Goal: Transaction & Acquisition: Download file/media

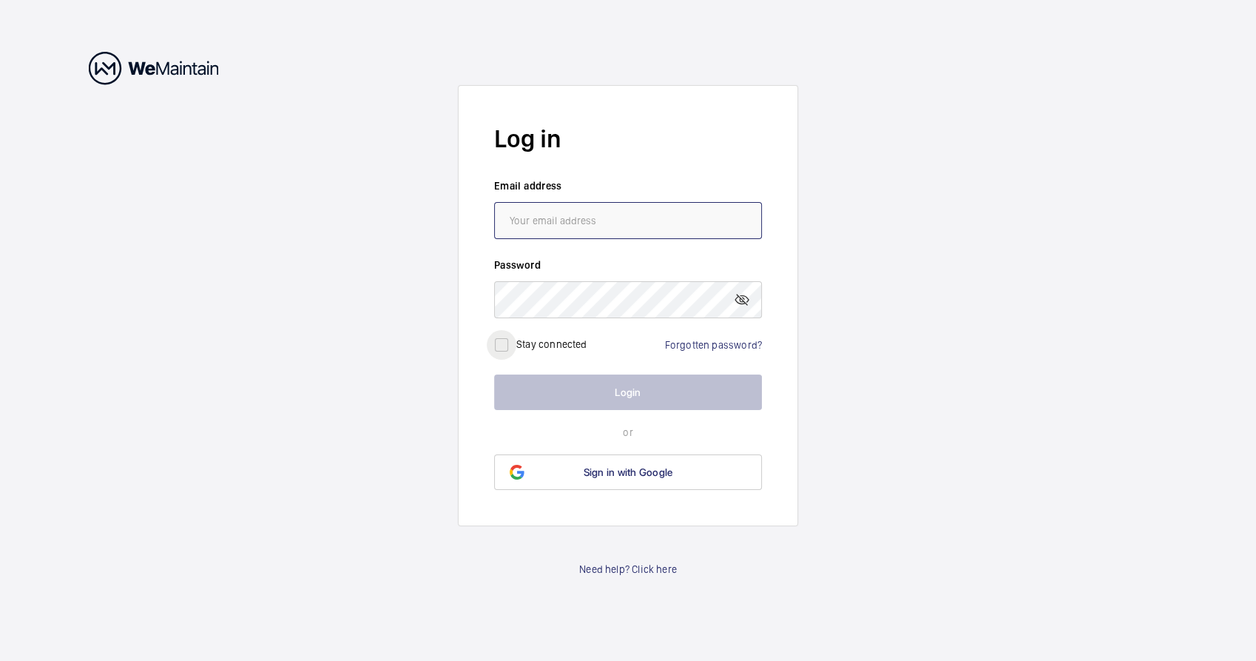
type input "Oliver.Green@cbre.com"
click at [518, 346] on div at bounding box center [502, 345] width 36 height 36
checkbox input "true"
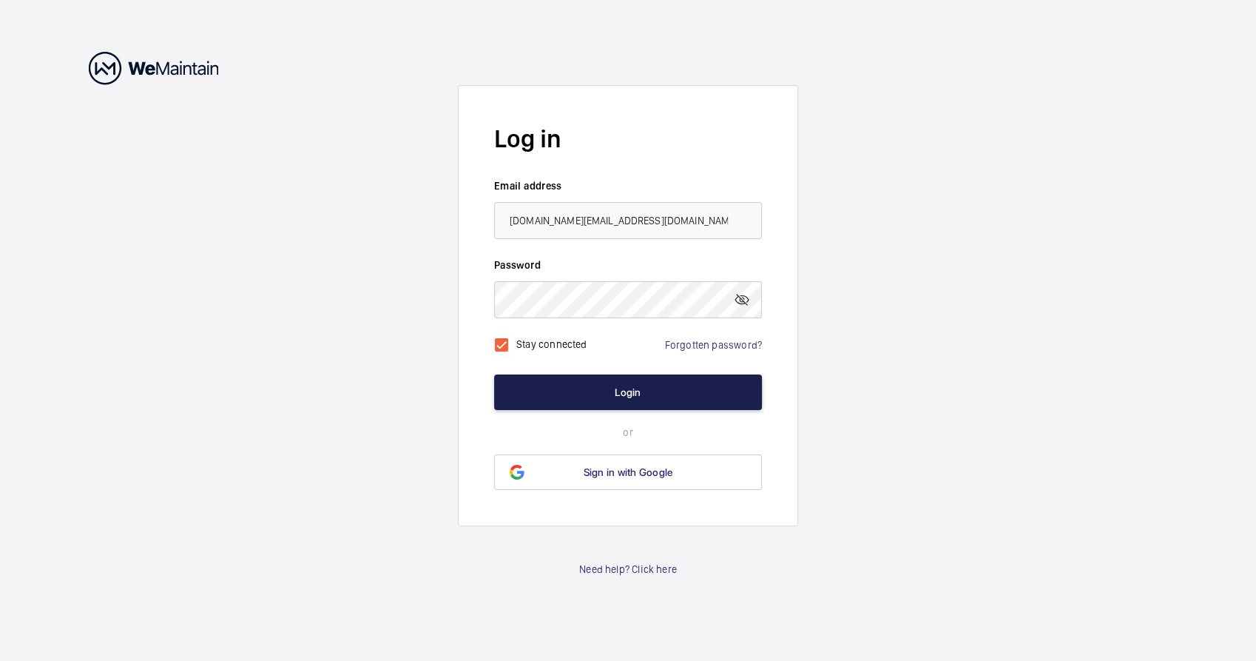
click at [550, 383] on button "Login" at bounding box center [628, 392] width 268 height 36
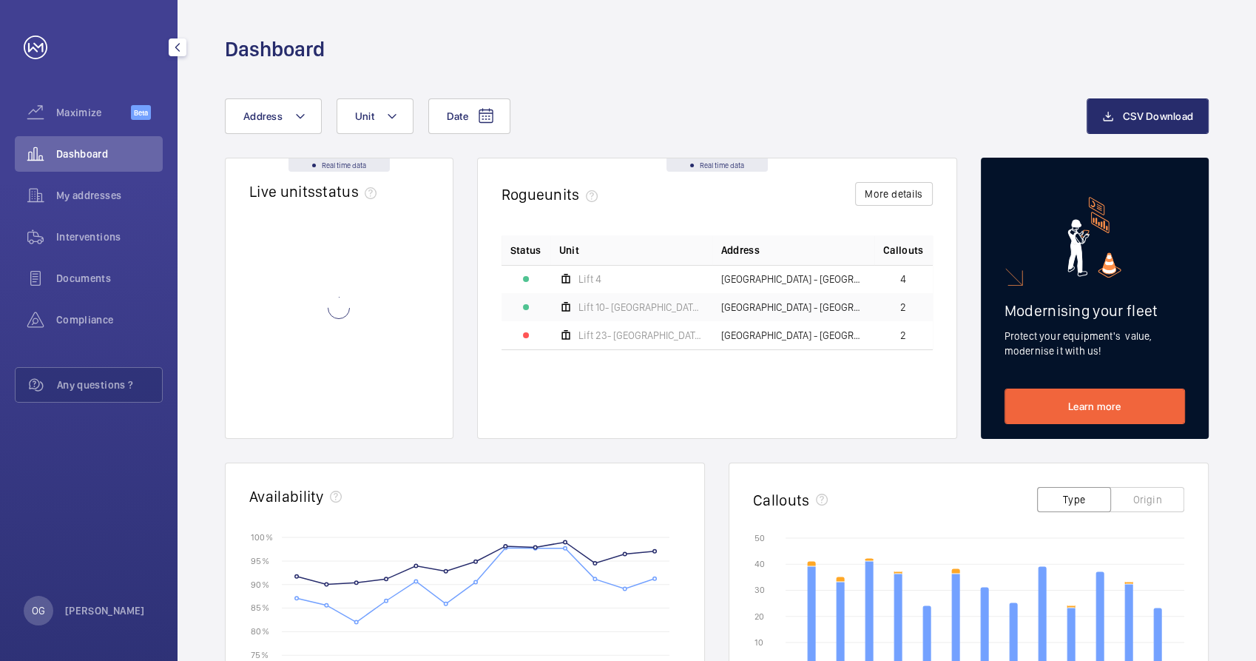
click at [126, 254] on div "Interventions" at bounding box center [89, 239] width 148 height 41
click at [126, 249] on div "Interventions" at bounding box center [89, 237] width 148 height 36
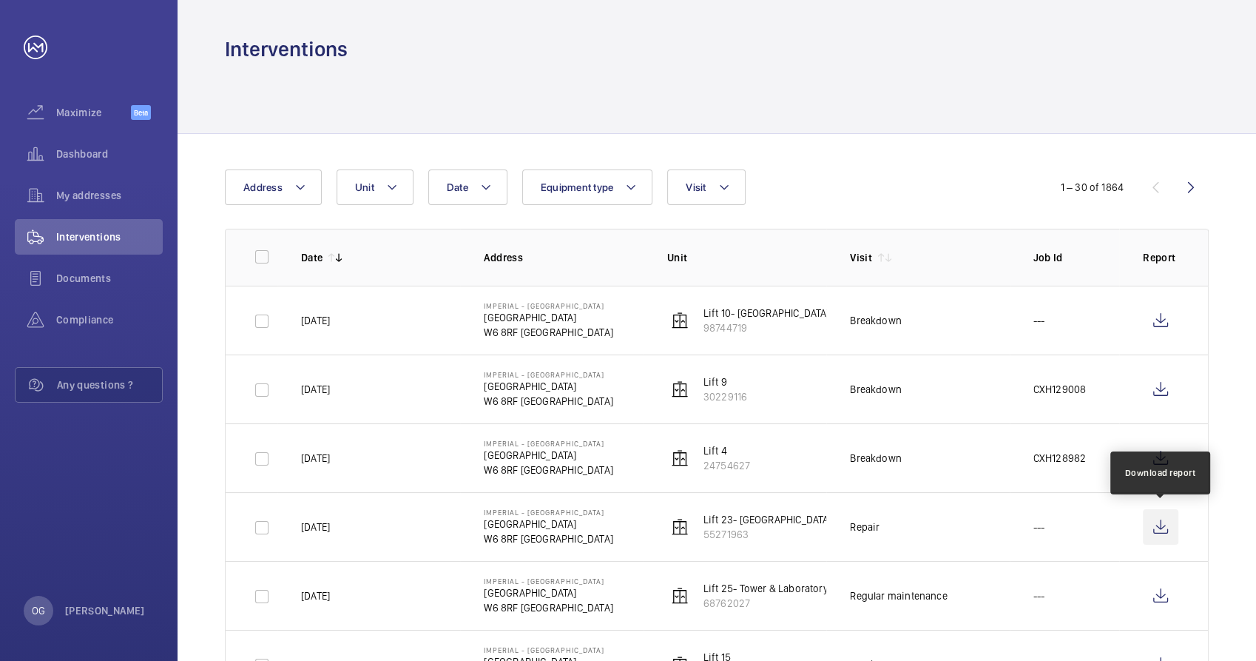
click at [1172, 529] on wm-front-icon-button at bounding box center [1161, 527] width 36 height 36
click at [1156, 524] on wm-front-icon-button at bounding box center [1161, 527] width 36 height 36
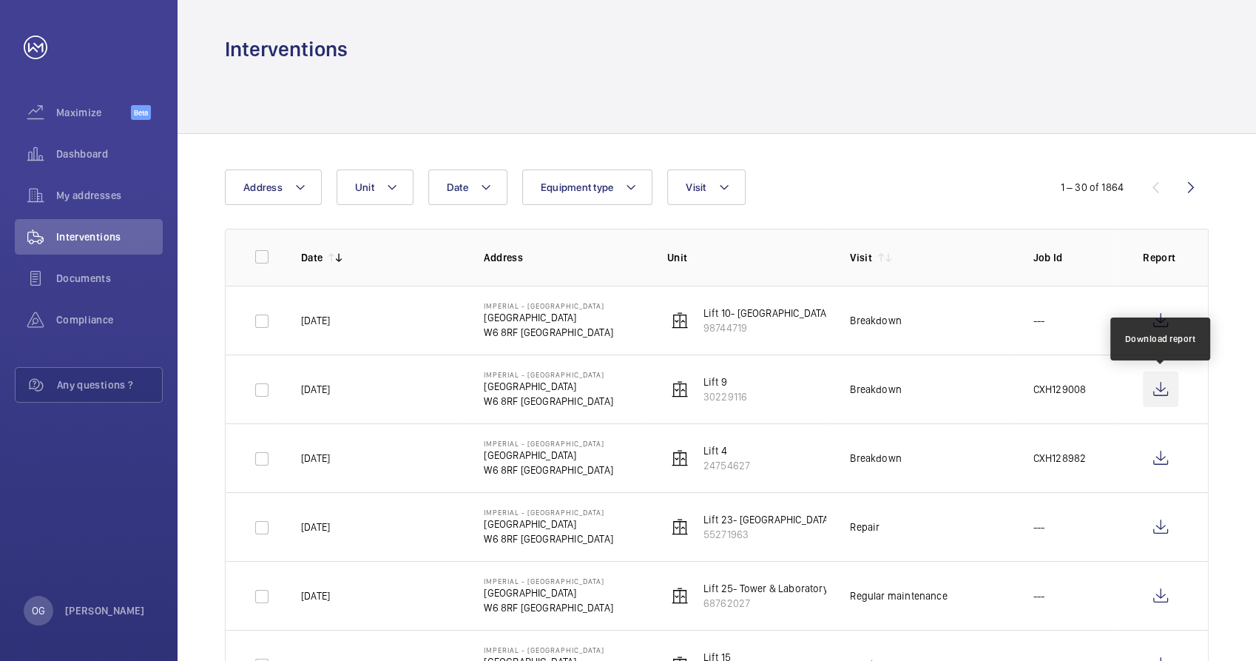
click at [1160, 385] on wm-front-icon-button at bounding box center [1161, 389] width 36 height 36
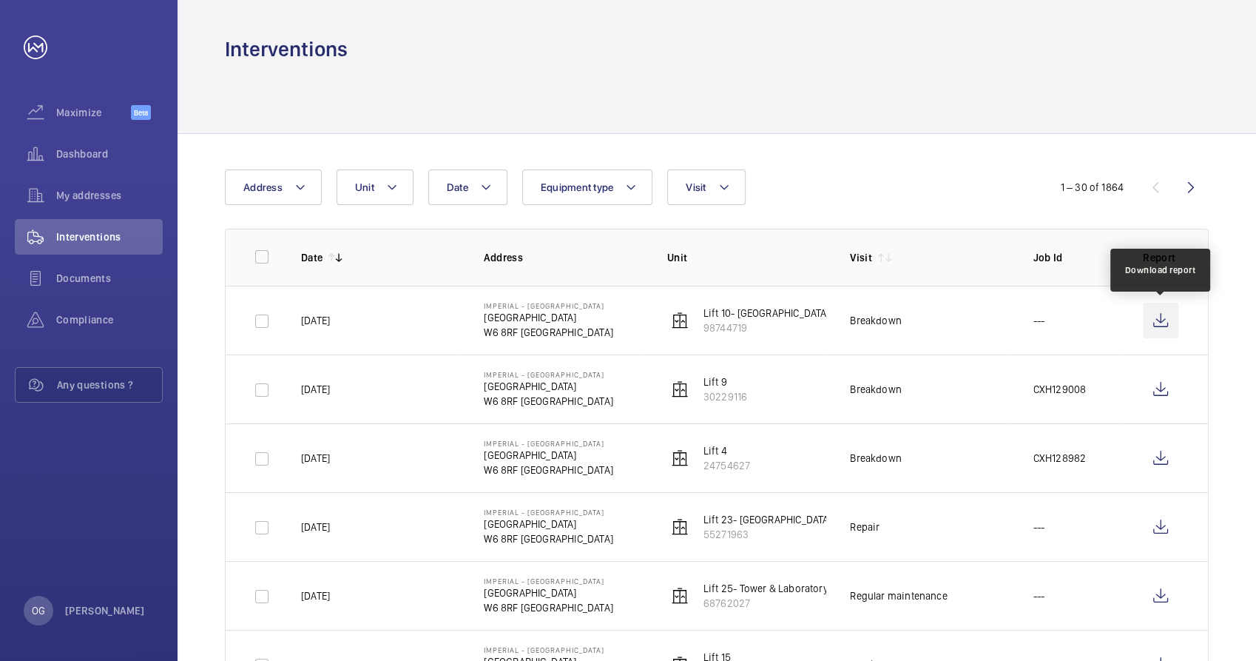
click at [1158, 317] on wm-front-icon-button at bounding box center [1161, 321] width 36 height 36
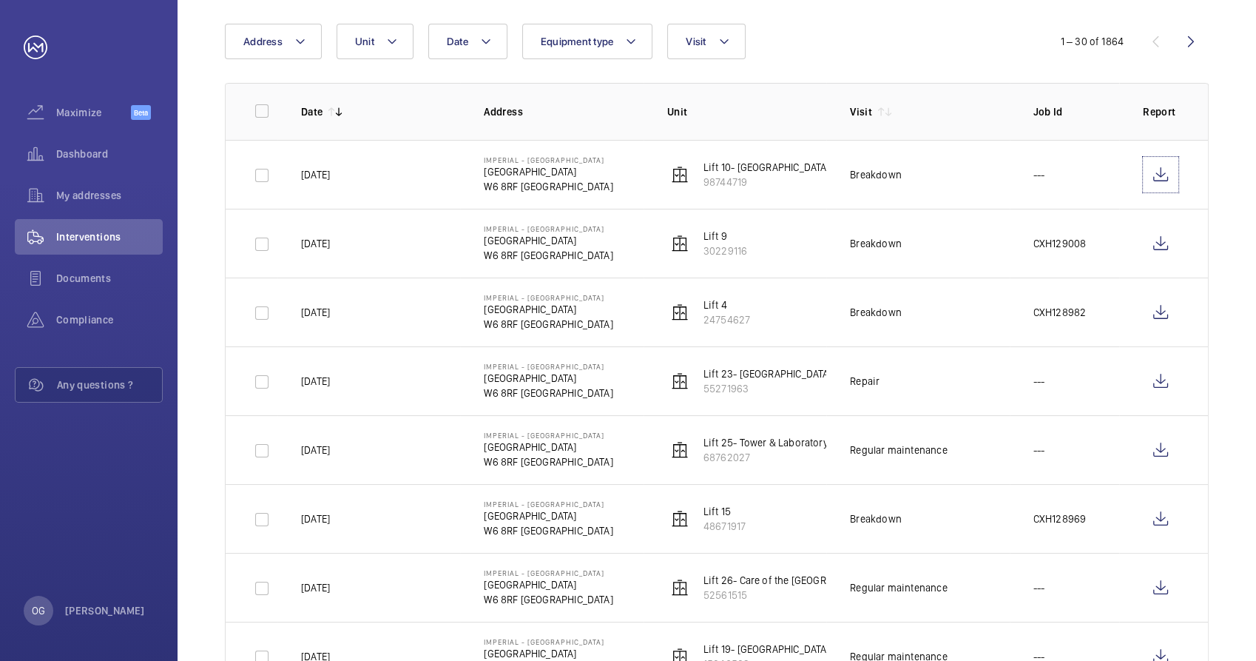
scroll to position [164, 0]
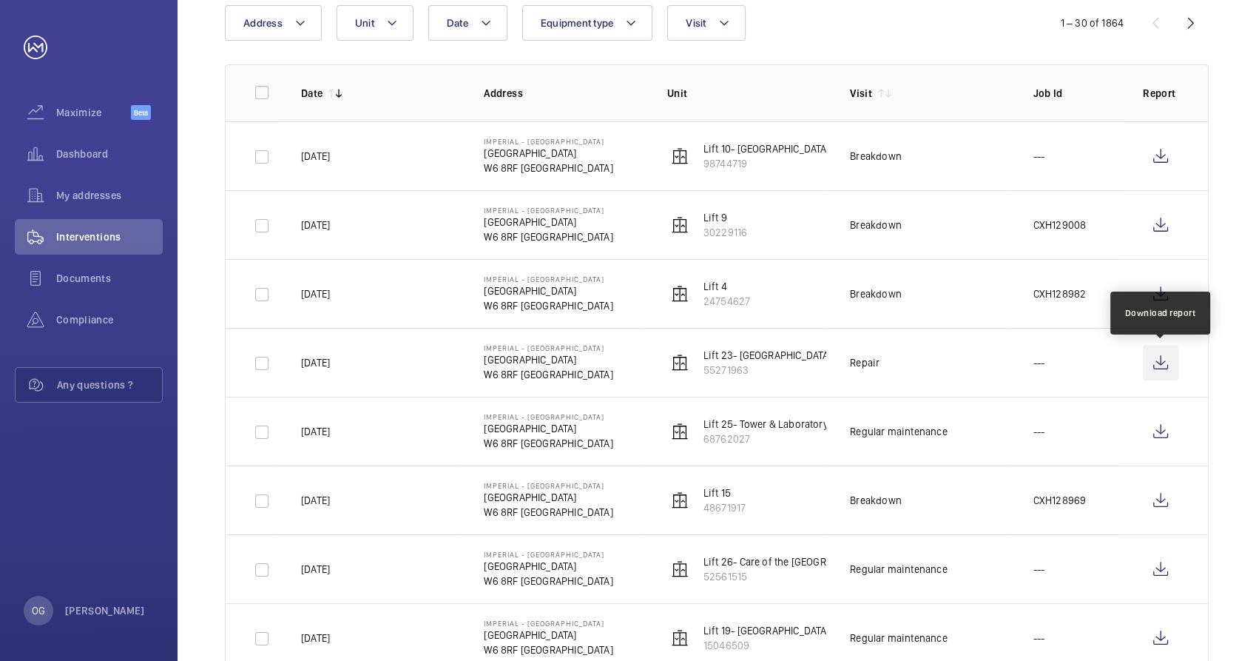
click at [1166, 361] on wm-front-icon-button at bounding box center [1161, 363] width 36 height 36
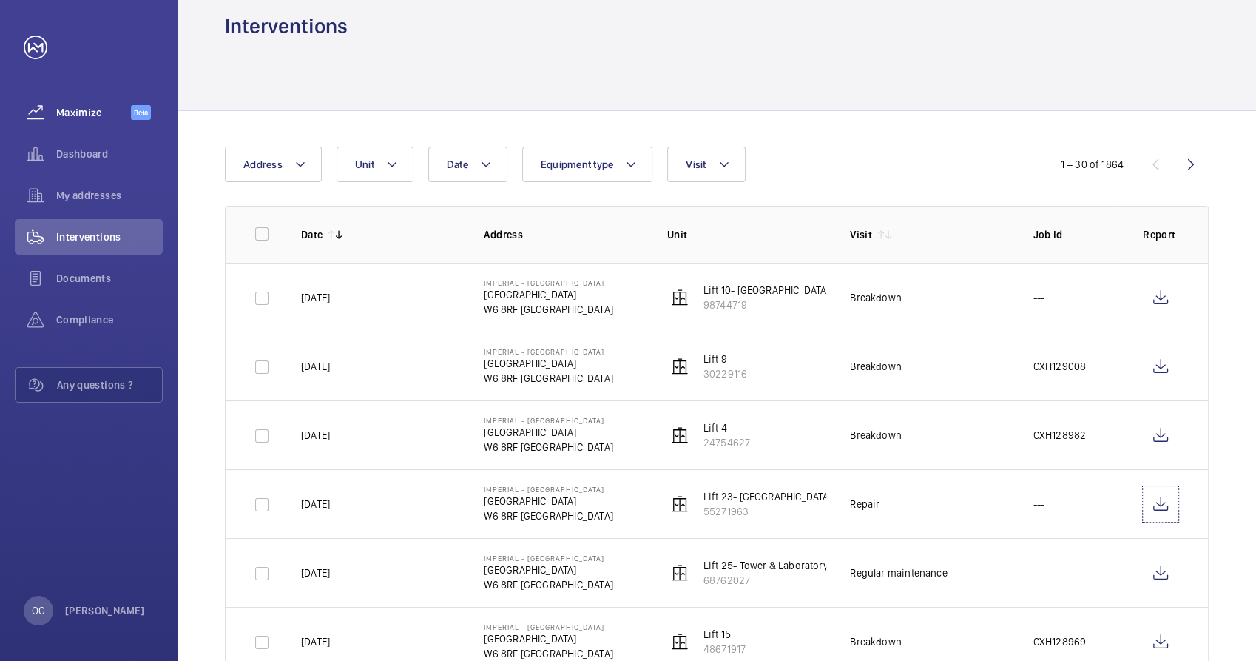
scroll to position [0, 0]
